Goal: Task Accomplishment & Management: Use online tool/utility

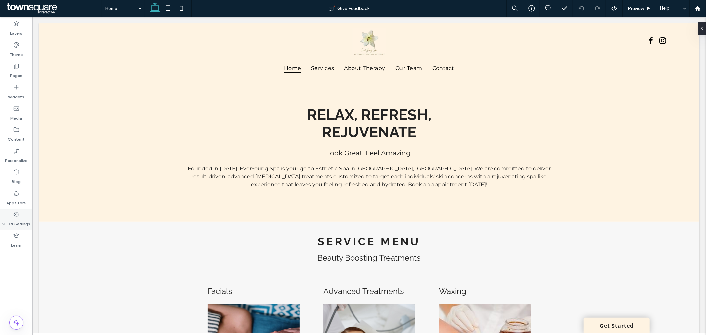
click at [11, 217] on div "SEO & Settings" at bounding box center [16, 218] width 32 height 21
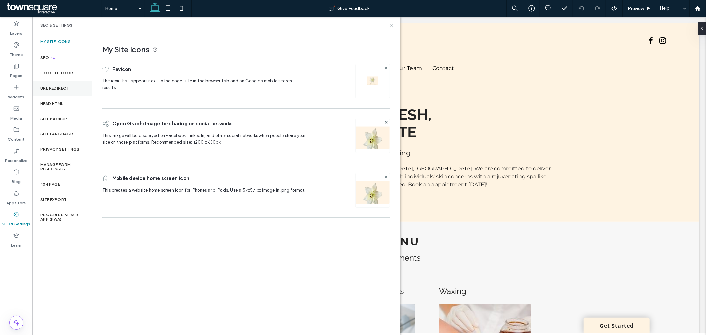
drag, startPoint x: 74, startPoint y: 69, endPoint x: 83, endPoint y: 95, distance: 27.5
click at [74, 69] on div "Google Tools" at bounding box center [62, 72] width 60 height 15
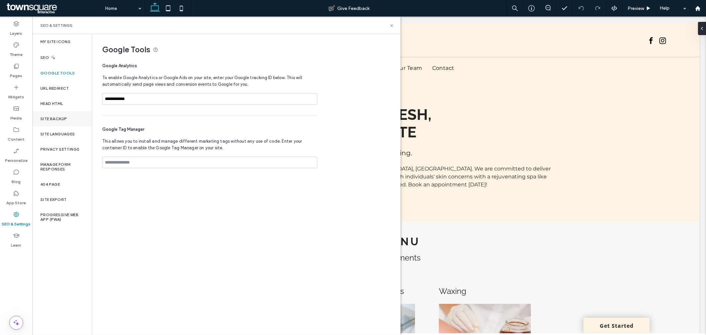
click at [82, 117] on div "Site Backup" at bounding box center [62, 118] width 60 height 15
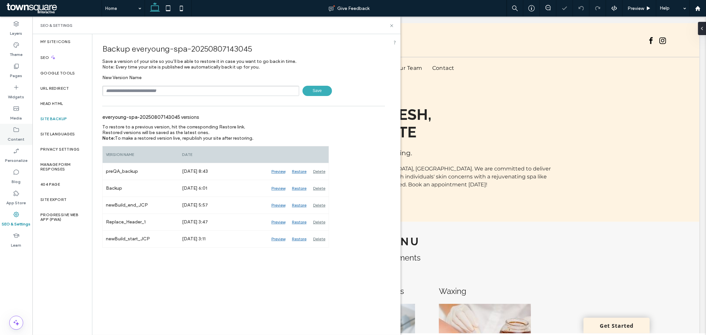
click at [19, 133] on label "Content" at bounding box center [16, 137] width 17 height 9
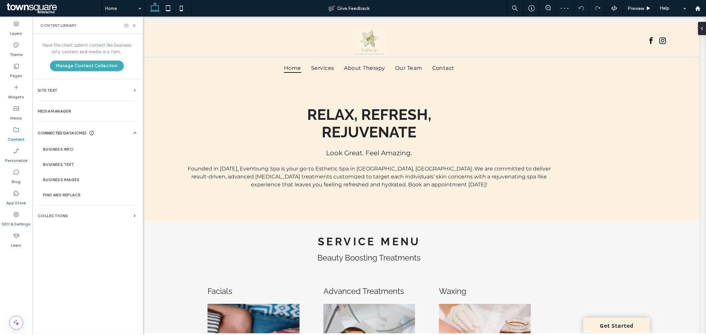
click at [91, 144] on div "Privacy Settings" at bounding box center [62, 149] width 60 height 15
click at [93, 147] on label "Business Info" at bounding box center [88, 149] width 90 height 5
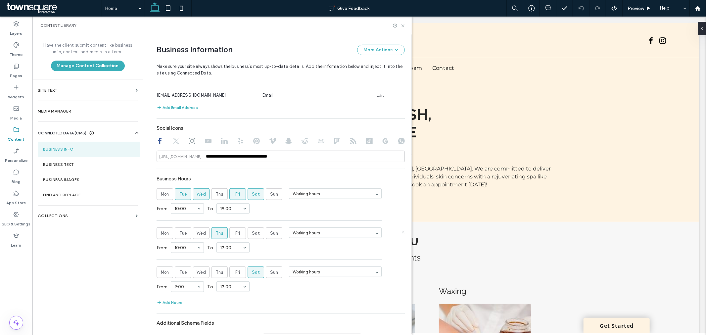
scroll to position [295, 0]
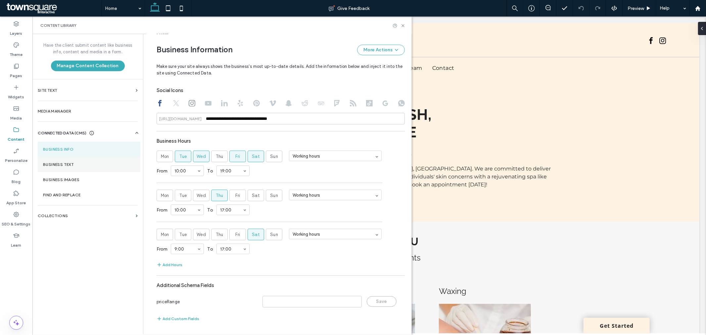
click at [117, 169] on section "Business Text" at bounding box center [89, 164] width 103 height 15
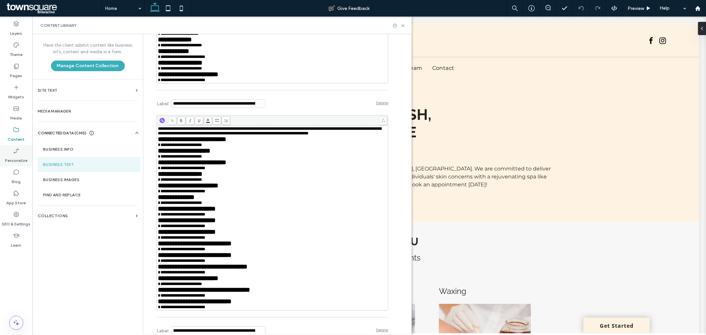
scroll to position [3712, 0]
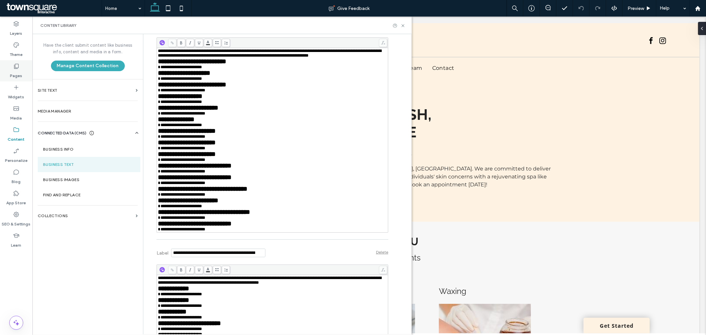
click at [15, 79] on div "Pages" at bounding box center [16, 70] width 32 height 21
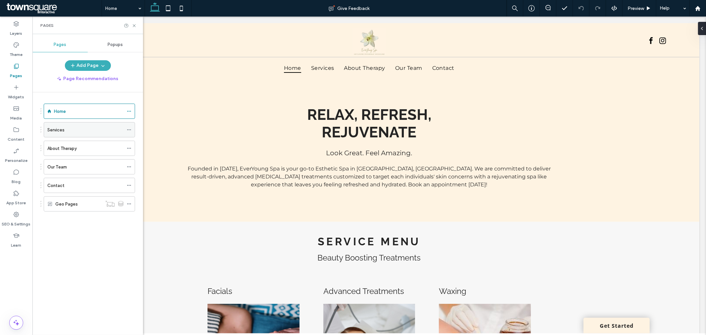
click at [128, 129] on icon at bounding box center [129, 129] width 5 height 5
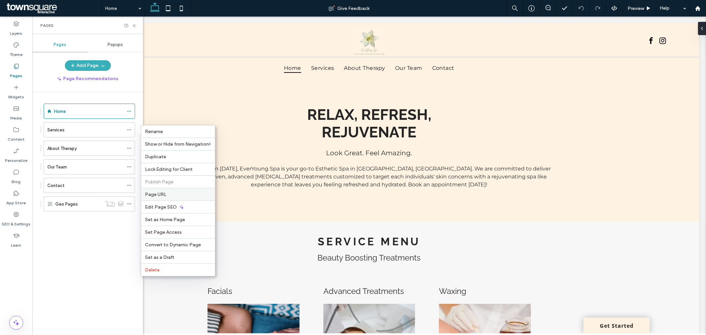
click at [197, 189] on div "Page URL" at bounding box center [178, 194] width 74 height 13
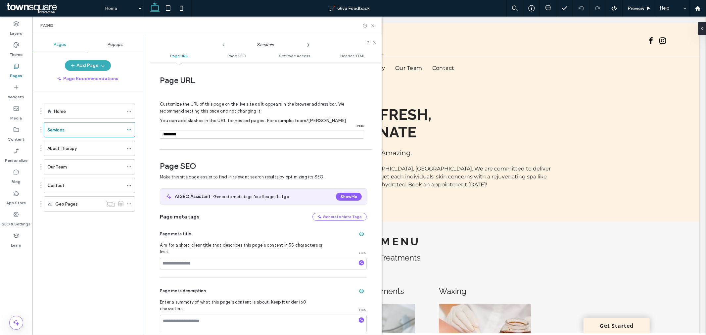
scroll to position [3, 0]
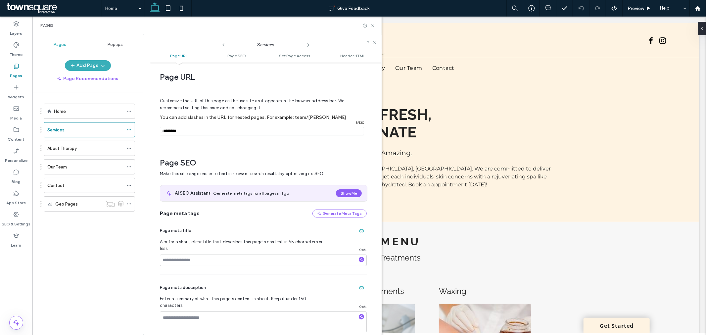
click at [308, 46] on icon at bounding box center [307, 44] width 5 height 5
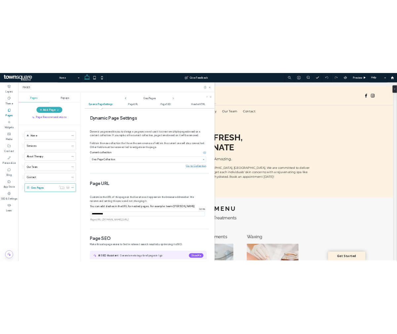
scroll to position [112, 0]
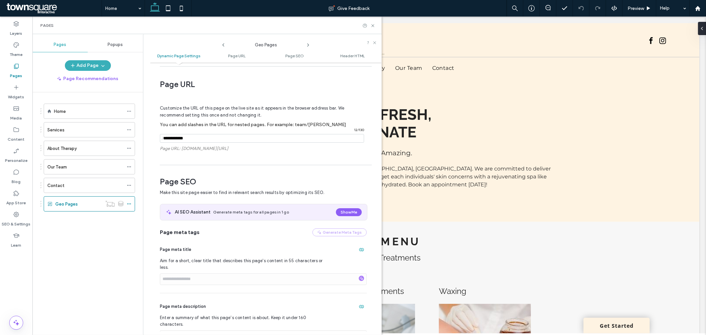
click at [308, 46] on icon at bounding box center [307, 44] width 5 height 5
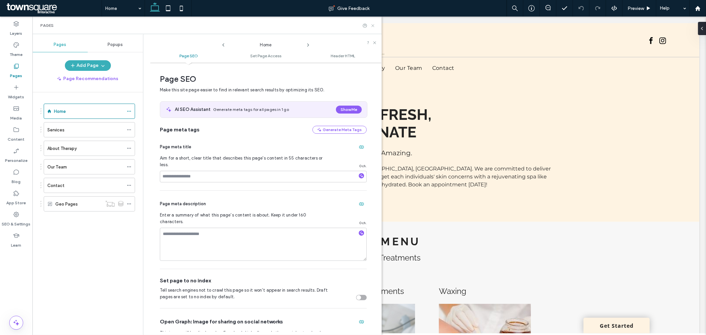
click at [374, 27] on icon at bounding box center [372, 25] width 5 height 5
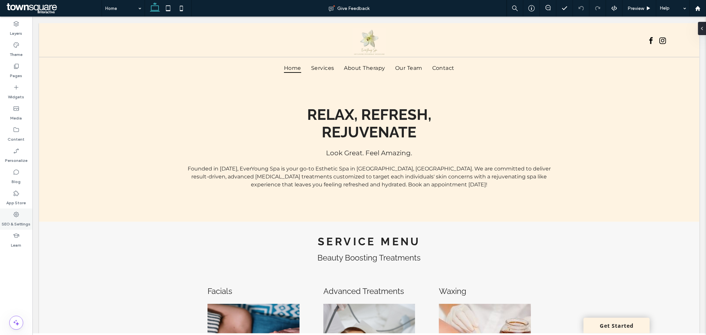
click at [12, 215] on div "SEO & Settings" at bounding box center [16, 218] width 32 height 21
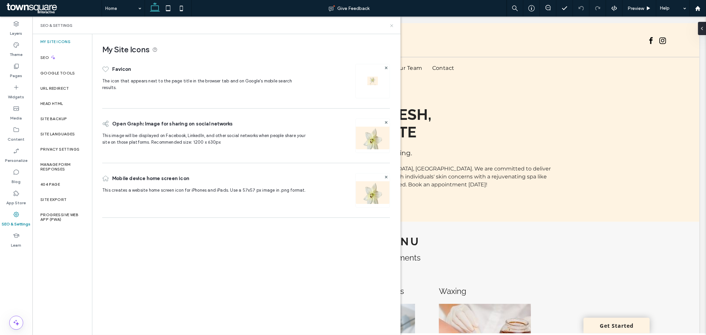
click at [394, 25] on icon at bounding box center [391, 25] width 5 height 5
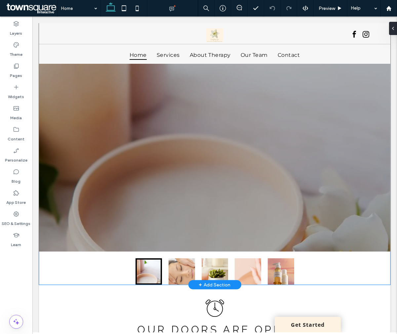
scroll to position [625, 0]
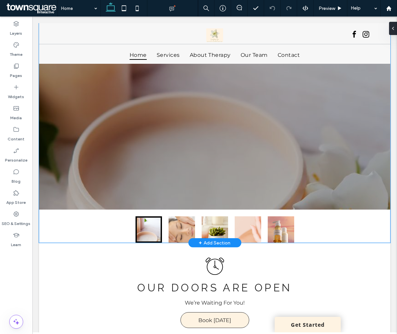
click at [186, 222] on button "go to slide 2" at bounding box center [181, 230] width 26 height 26
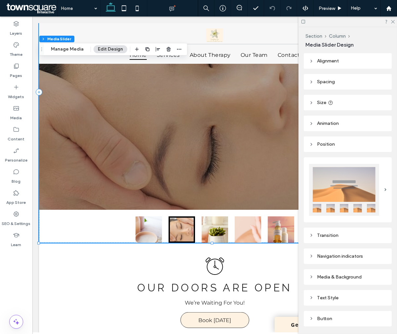
scroll to position [38, 0]
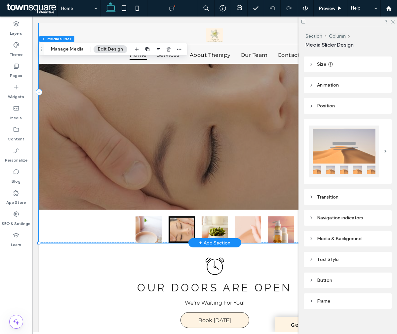
click at [180, 160] on div "Button Button" at bounding box center [215, 75] width 352 height 269
click at [74, 48] on button "Manage Media" at bounding box center [67, 49] width 41 height 8
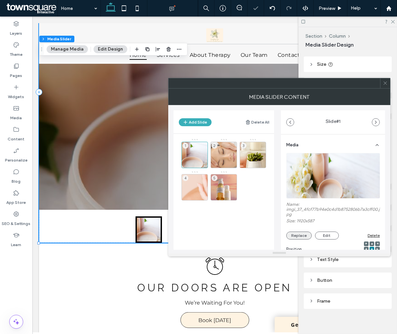
click at [303, 233] on button "Replace" at bounding box center [298, 236] width 25 height 8
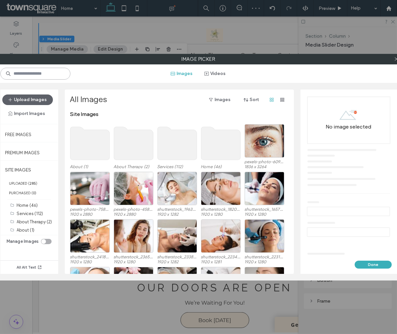
click at [54, 73] on input at bounding box center [35, 74] width 70 height 12
type input "*****"
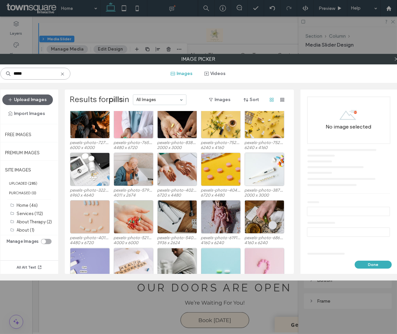
scroll to position [2327, 0]
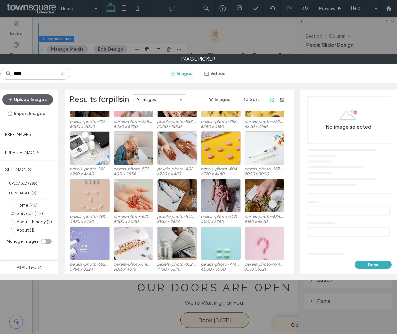
click at [395, 60] on icon at bounding box center [396, 59] width 5 height 5
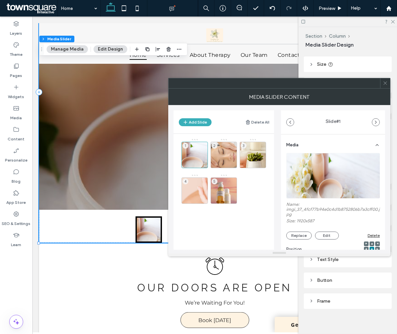
click at [385, 86] on span at bounding box center [385, 83] width 5 height 10
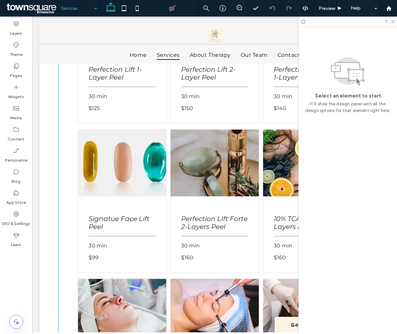
scroll to position [2315, 0]
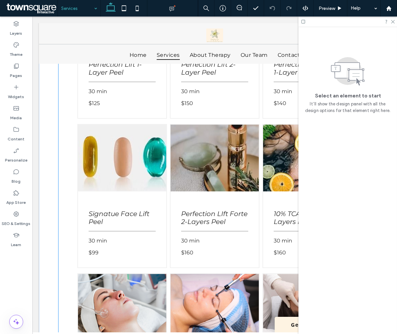
drag, startPoint x: 96, startPoint y: 171, endPoint x: 101, endPoint y: 167, distance: 6.2
click at [96, 171] on img at bounding box center [122, 158] width 88 height 67
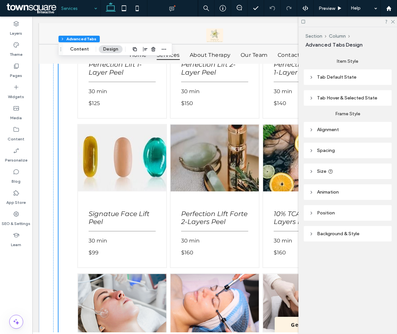
click at [108, 166] on img at bounding box center [122, 158] width 88 height 67
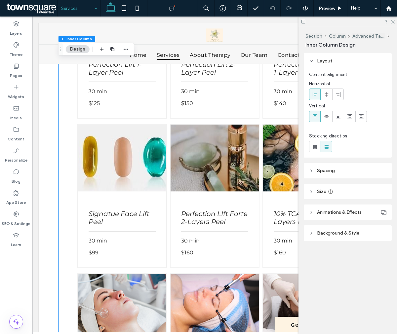
click at [117, 143] on img at bounding box center [122, 158] width 88 height 67
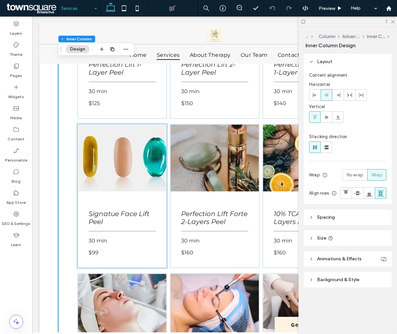
click at [113, 150] on img at bounding box center [122, 158] width 88 height 67
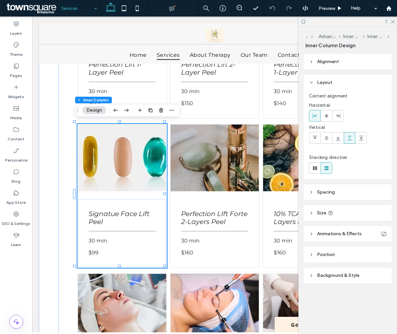
click at [349, 276] on span "Background & Style" at bounding box center [338, 276] width 42 height 6
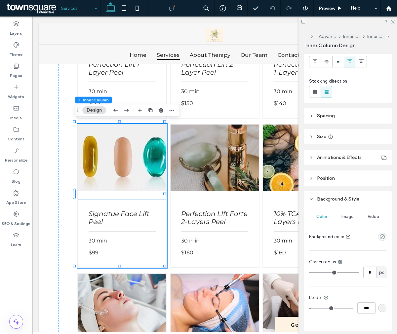
scroll to position [118, 0]
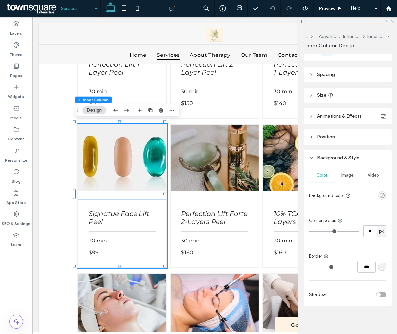
click at [348, 174] on span "Image" at bounding box center [348, 175] width 12 height 5
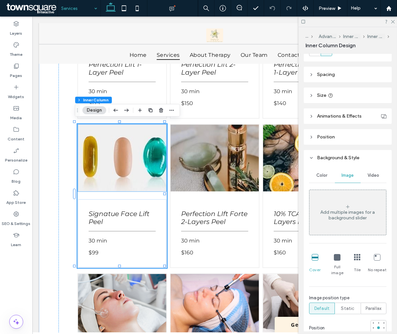
click at [123, 160] on img at bounding box center [122, 158] width 88 height 67
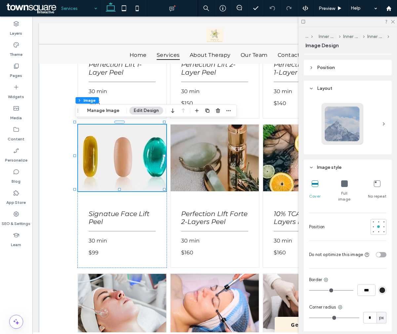
scroll to position [0, 0]
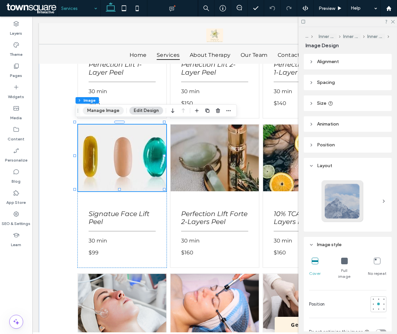
click at [108, 114] on button "Manage Image" at bounding box center [103, 111] width 41 height 8
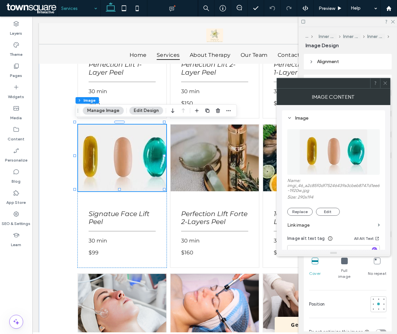
click at [382, 82] on div at bounding box center [385, 83] width 10 height 10
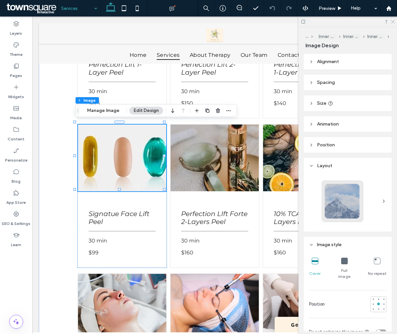
click at [392, 22] on icon at bounding box center [393, 21] width 4 height 4
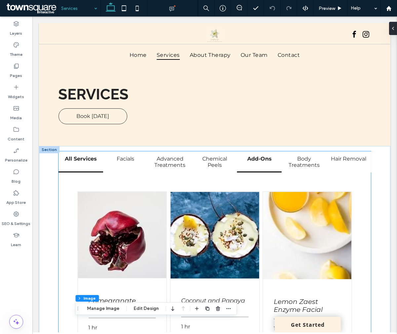
click at [266, 162] on div "Add-Ons" at bounding box center [259, 162] width 45 height 22
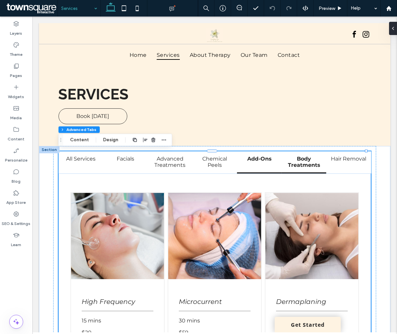
click at [301, 154] on div "Body Treatments" at bounding box center [303, 162] width 45 height 22
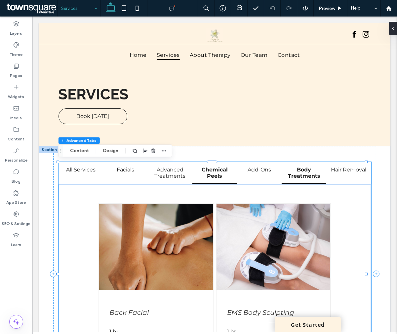
click at [201, 179] on h2 "Chemical Peels" at bounding box center [214, 173] width 37 height 13
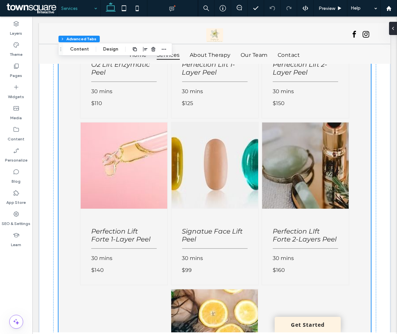
scroll to position [919, 0]
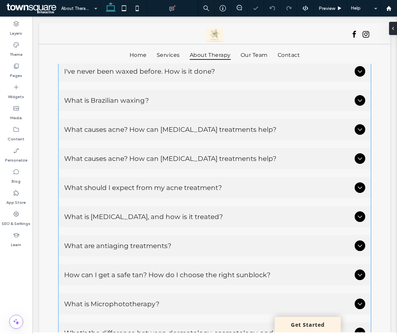
click at [220, 134] on div "What causes acne? How can [MEDICAL_DATA] treatments help?" at bounding box center [215, 129] width 312 height 21
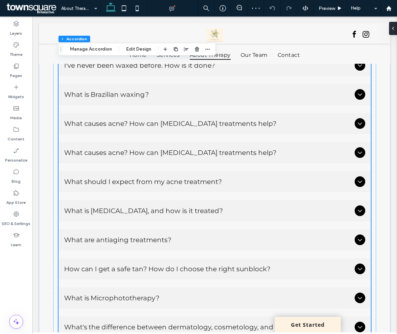
click at [243, 127] on span "What causes acne? How can [MEDICAL_DATA] treatments help?" at bounding box center [208, 124] width 288 height 8
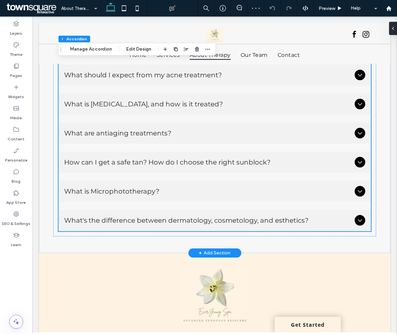
scroll to position [257, 0]
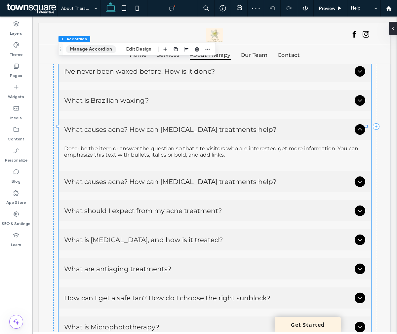
click at [81, 46] on button "Manage Accordion" at bounding box center [91, 49] width 51 height 8
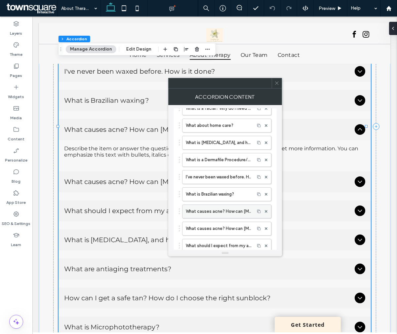
scroll to position [110, 0]
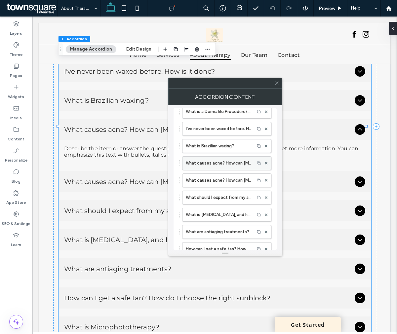
click at [264, 163] on div at bounding box center [266, 163] width 10 height 10
click at [265, 163] on use at bounding box center [266, 163] width 3 height 3
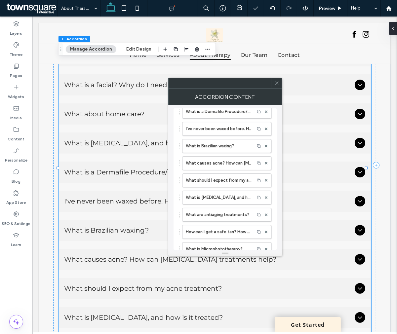
click at [280, 82] on div at bounding box center [277, 83] width 10 height 10
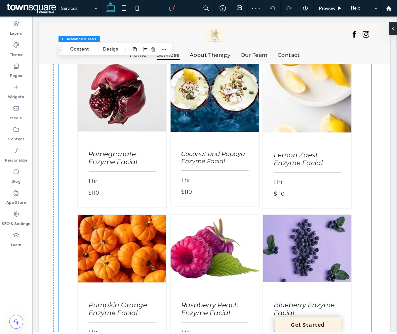
click at [121, 91] on img at bounding box center [122, 88] width 89 height 86
click at [101, 69] on img at bounding box center [122, 88] width 89 height 86
click at [103, 74] on img at bounding box center [122, 88] width 89 height 86
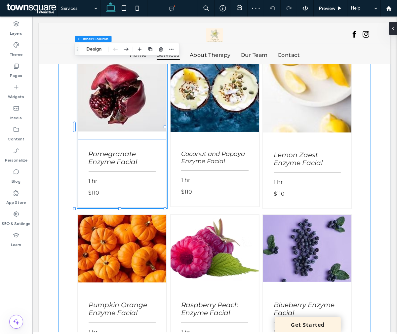
click at [102, 76] on img at bounding box center [122, 88] width 89 height 86
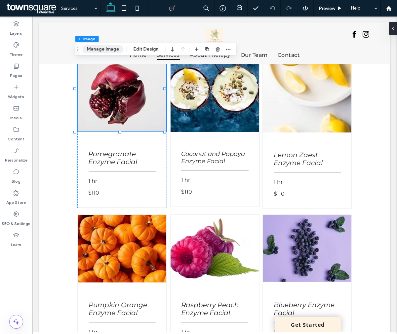
click at [102, 48] on button "Manage Image" at bounding box center [103, 49] width 41 height 8
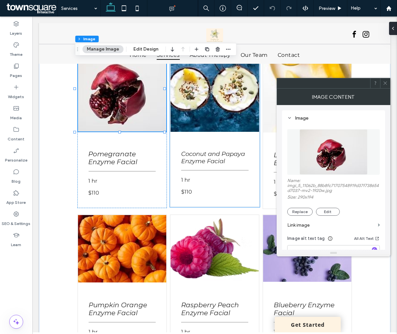
click at [199, 88] on img at bounding box center [214, 88] width 89 height 87
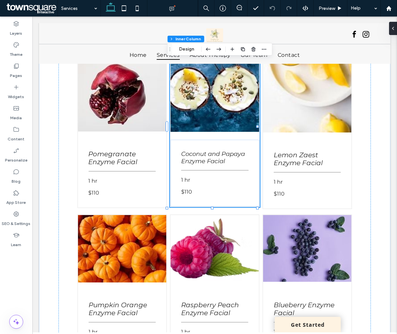
click at [199, 88] on img at bounding box center [214, 88] width 89 height 87
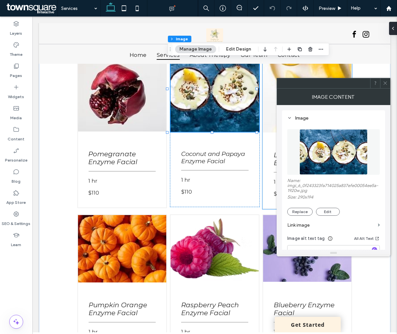
click at [280, 68] on img at bounding box center [307, 88] width 88 height 87
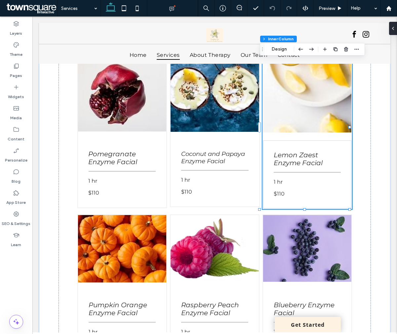
click at [281, 72] on img at bounding box center [307, 88] width 88 height 87
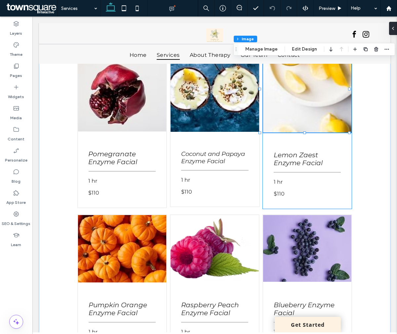
click at [281, 77] on img at bounding box center [307, 88] width 88 height 87
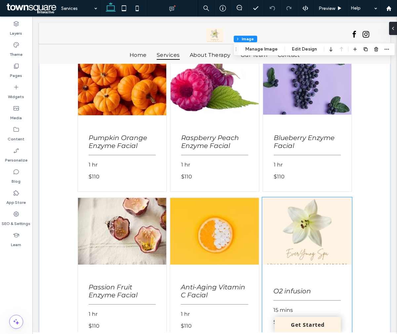
scroll to position [184, 0]
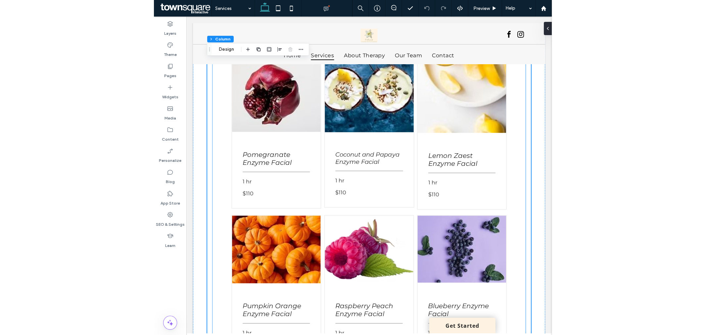
scroll to position [110, 0]
